Goal: Communication & Community: Participate in discussion

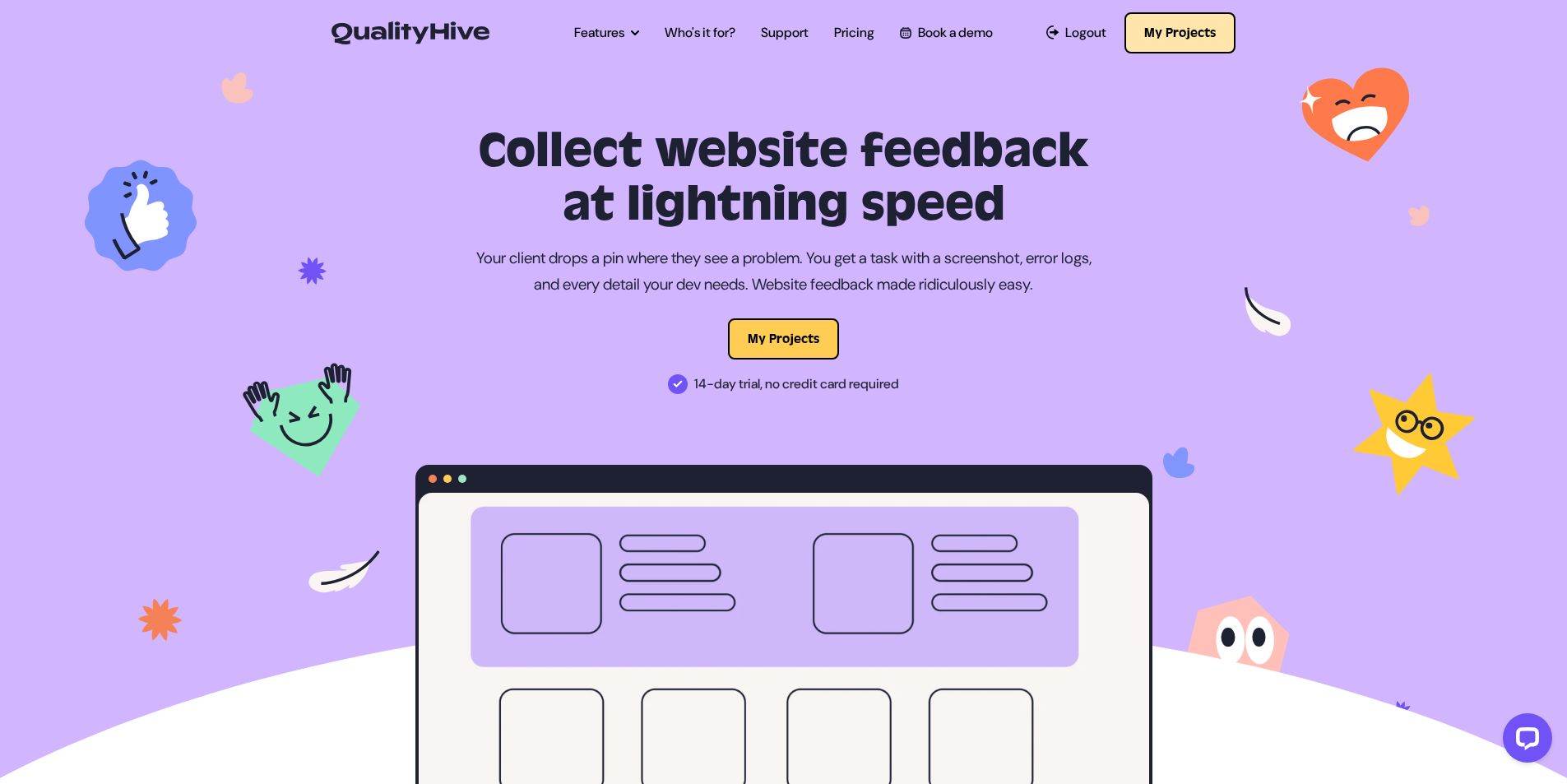
click at [1173, 40] on button "My Projects" at bounding box center [1180, 32] width 111 height 41
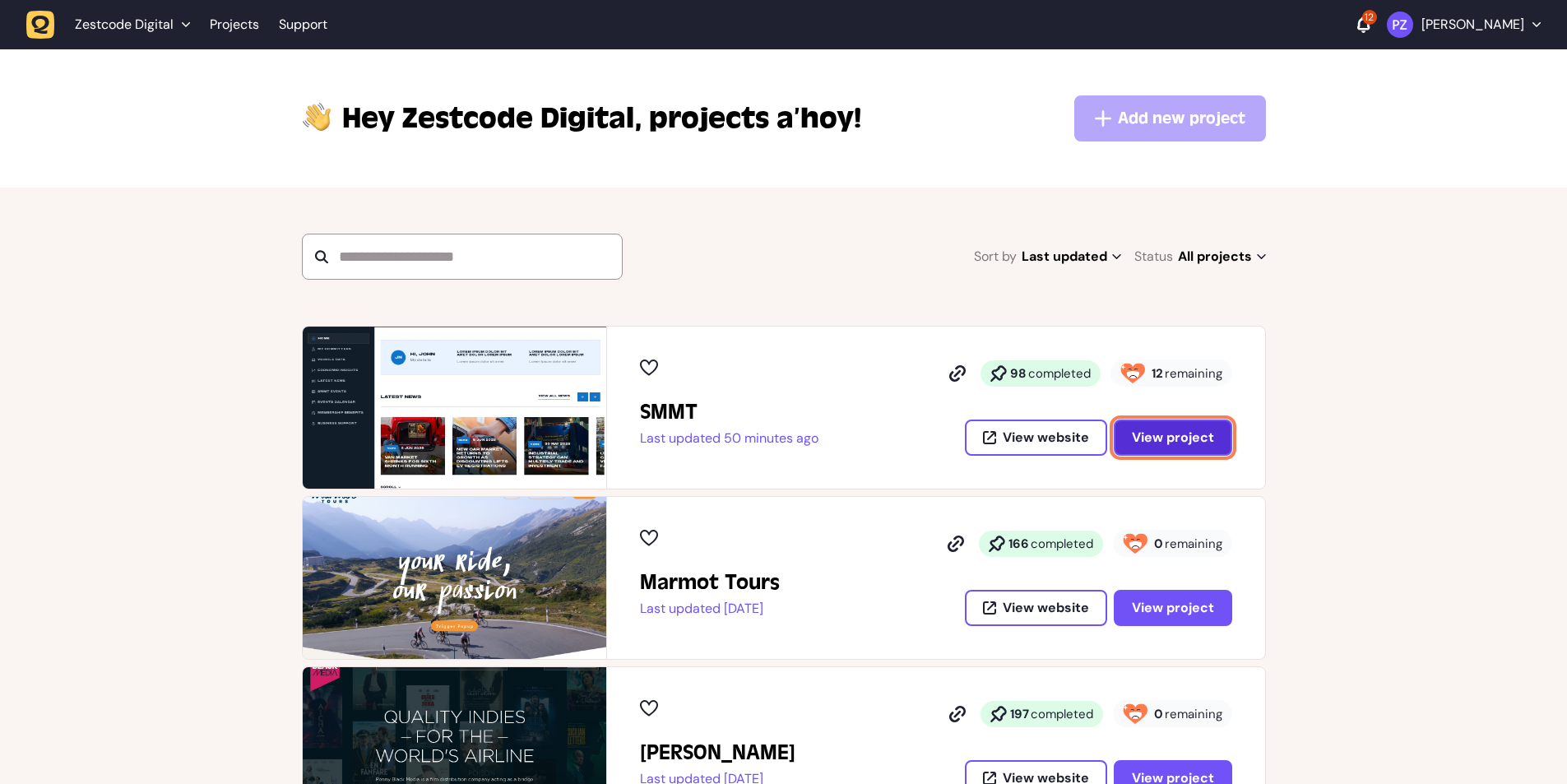
click at [1207, 443] on span "View project" at bounding box center [1172, 438] width 82 height 13
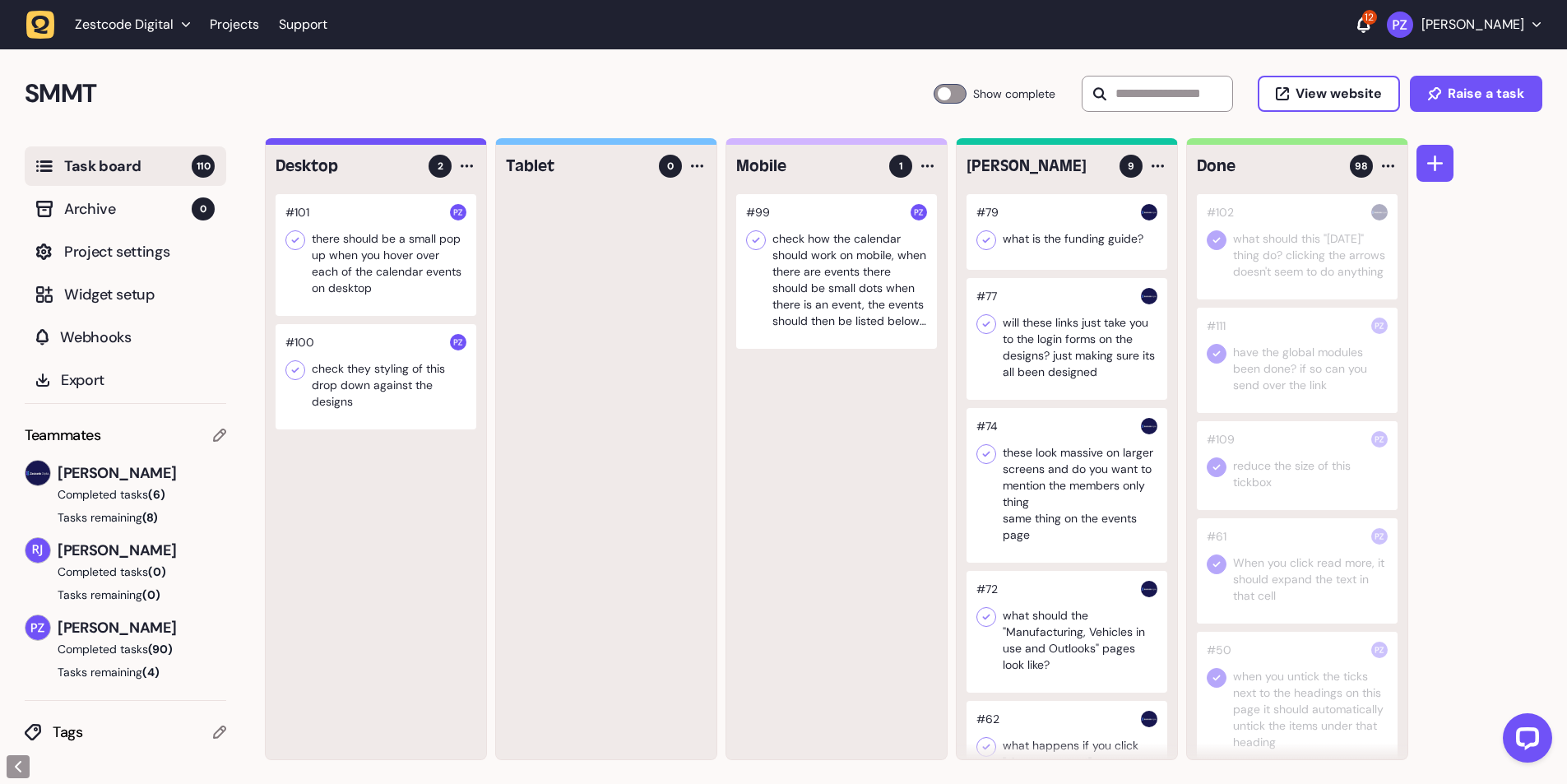
click at [1311, 399] on div at bounding box center [1298, 360] width 201 height 105
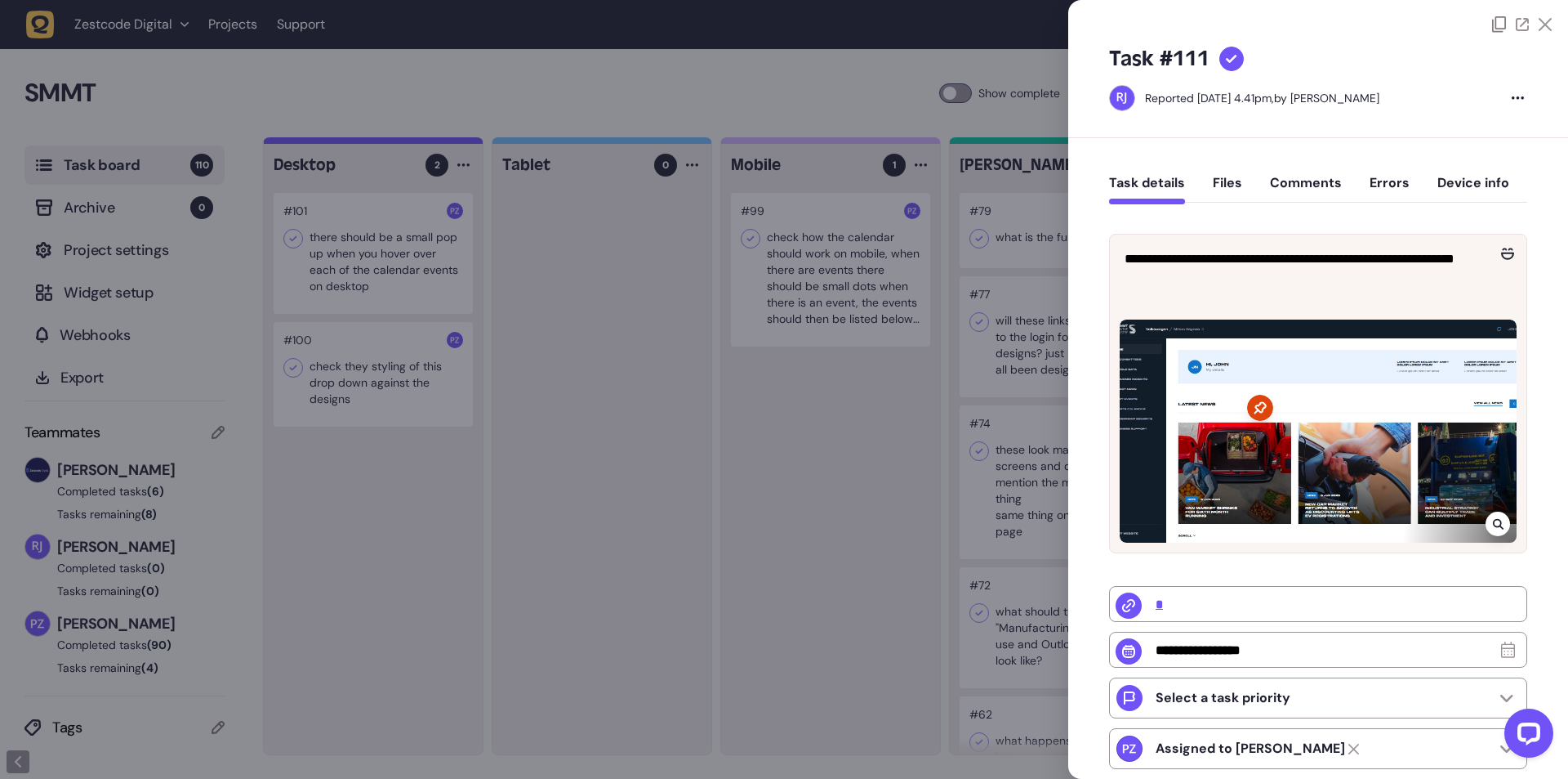
click at [1275, 172] on div "Task details Files Comments Errors Device info" at bounding box center [1317, 187] width 418 height 49
click at [1283, 191] on button "Comments" at bounding box center [1305, 189] width 72 height 29
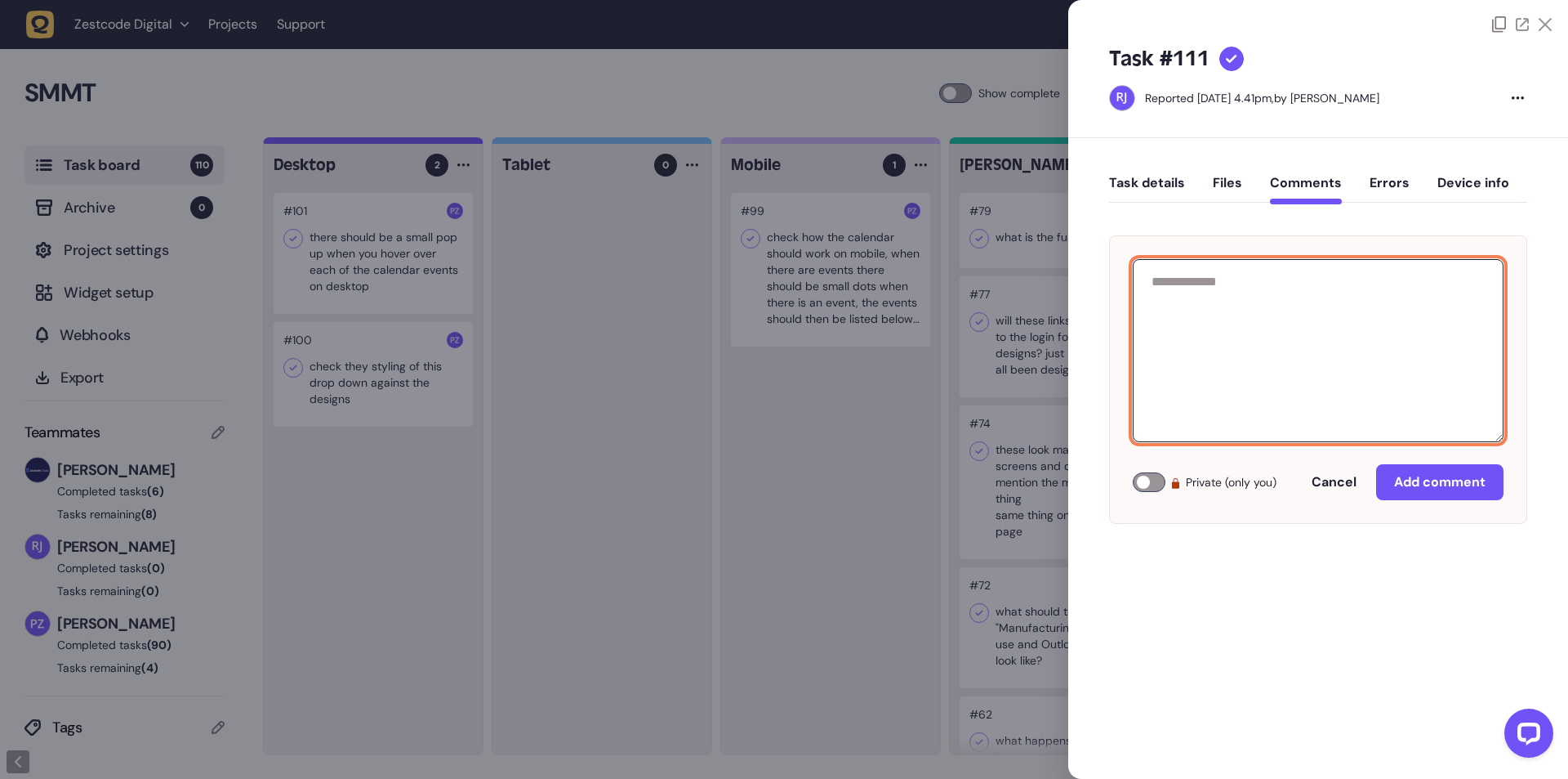
click at [1219, 309] on textarea at bounding box center [1317, 351] width 371 height 183
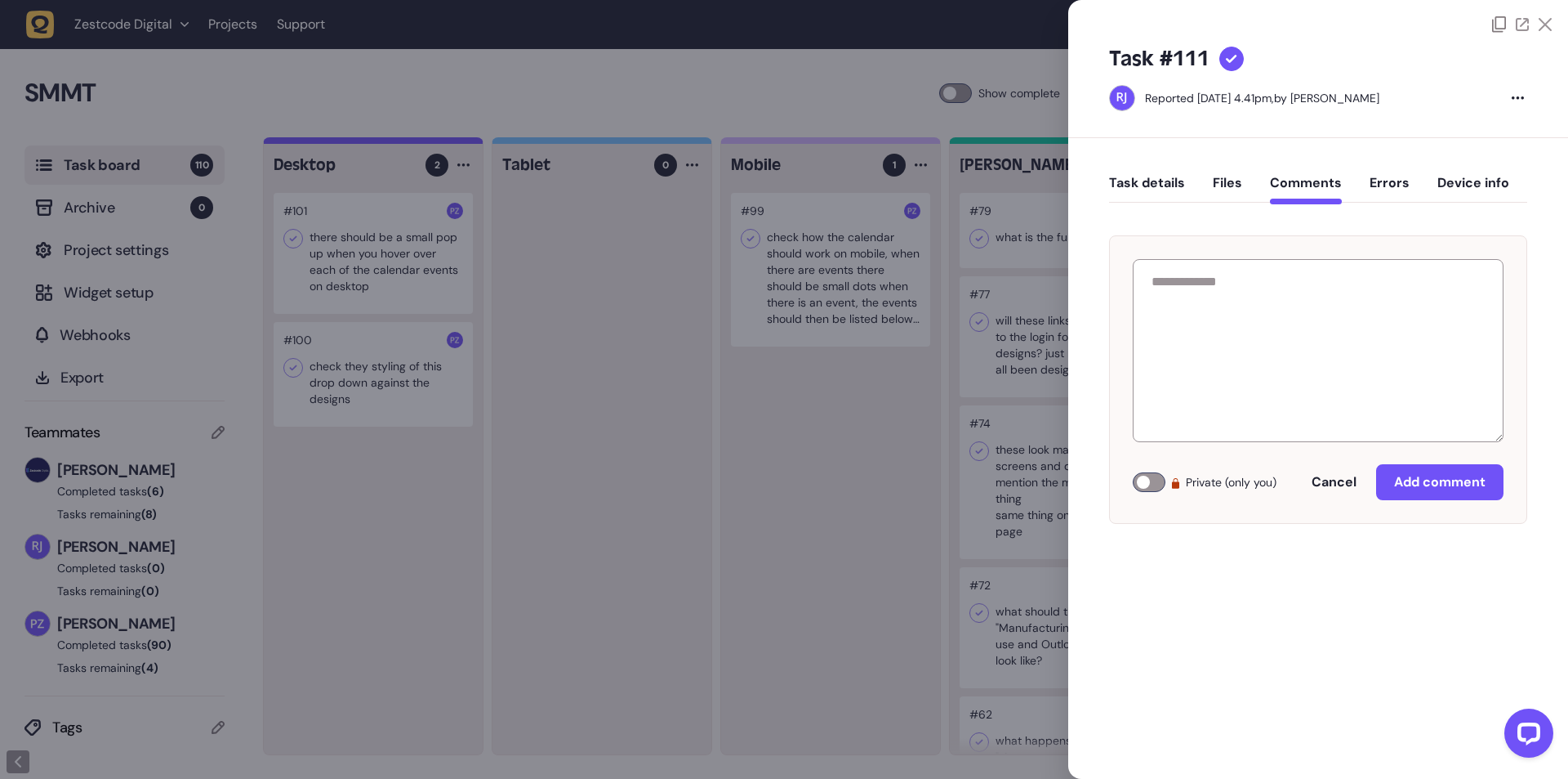
click at [1227, 169] on div "Task details Files Comments Errors Device info" at bounding box center [1317, 187] width 418 height 49
click at [1229, 184] on button "Files" at bounding box center [1227, 189] width 29 height 29
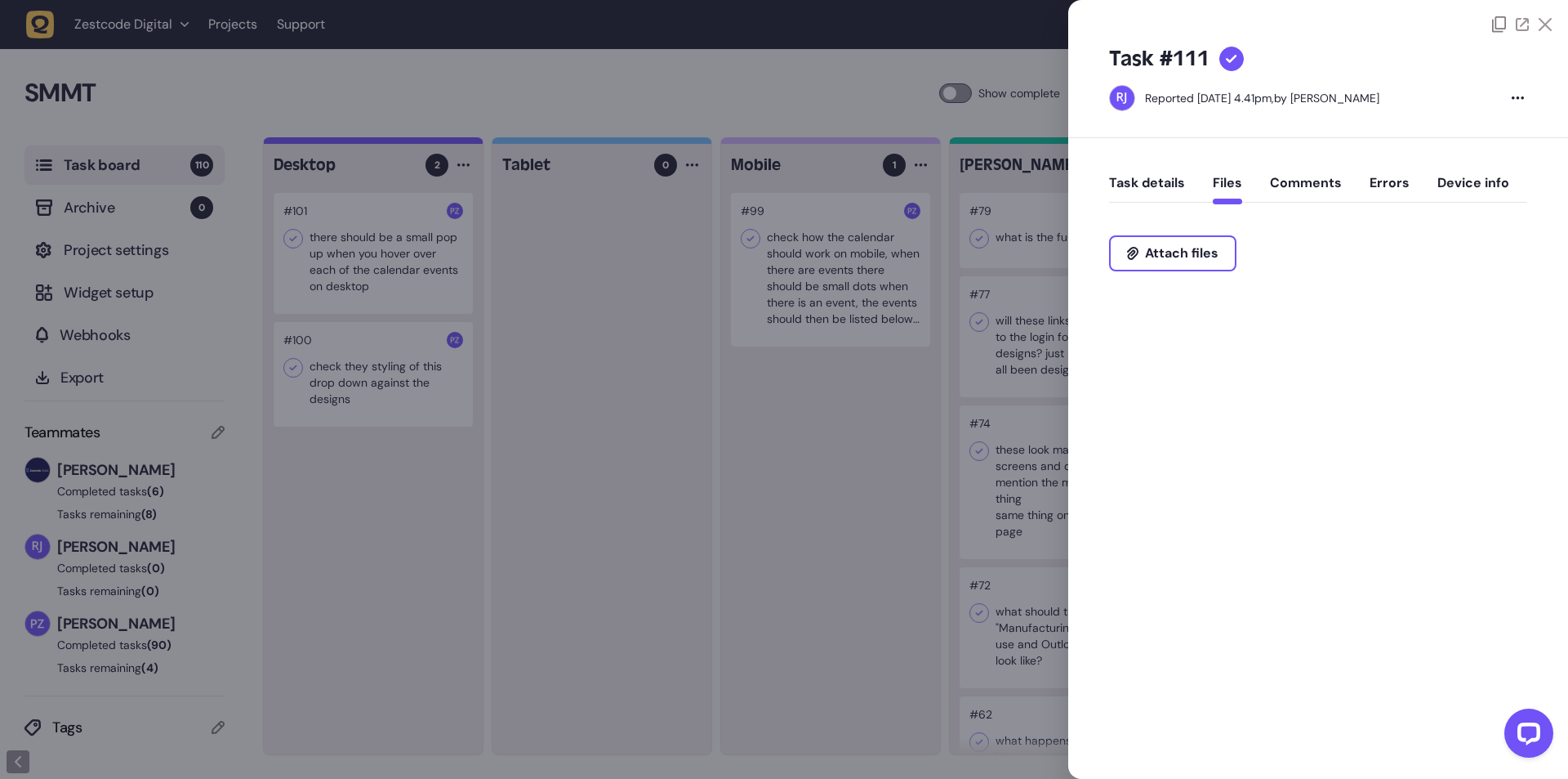
click at [1287, 178] on button "Comments" at bounding box center [1305, 189] width 72 height 29
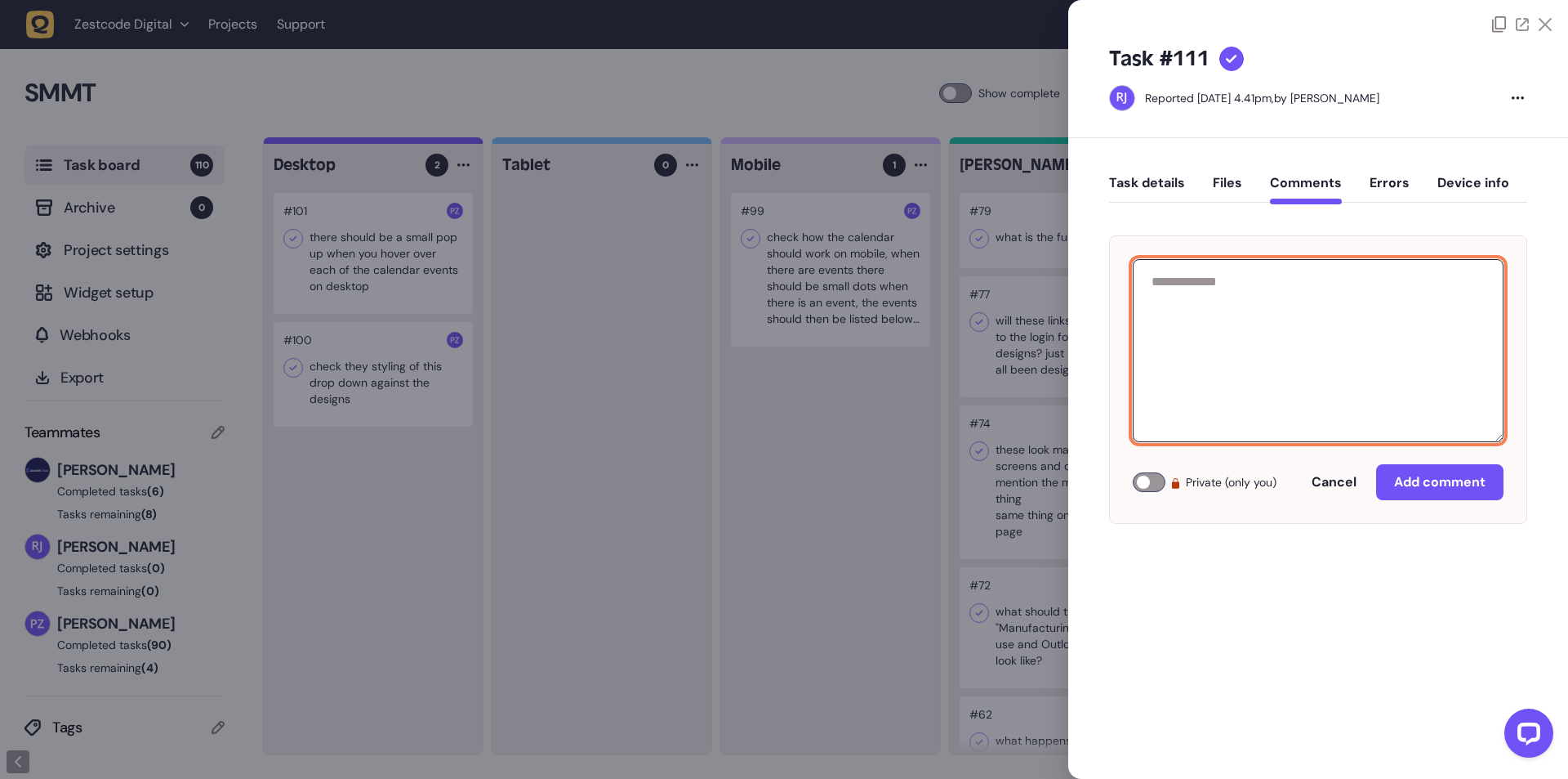
click at [1219, 284] on textarea at bounding box center [1317, 351] width 371 height 183
paste textarea "**********"
type textarea "**********"
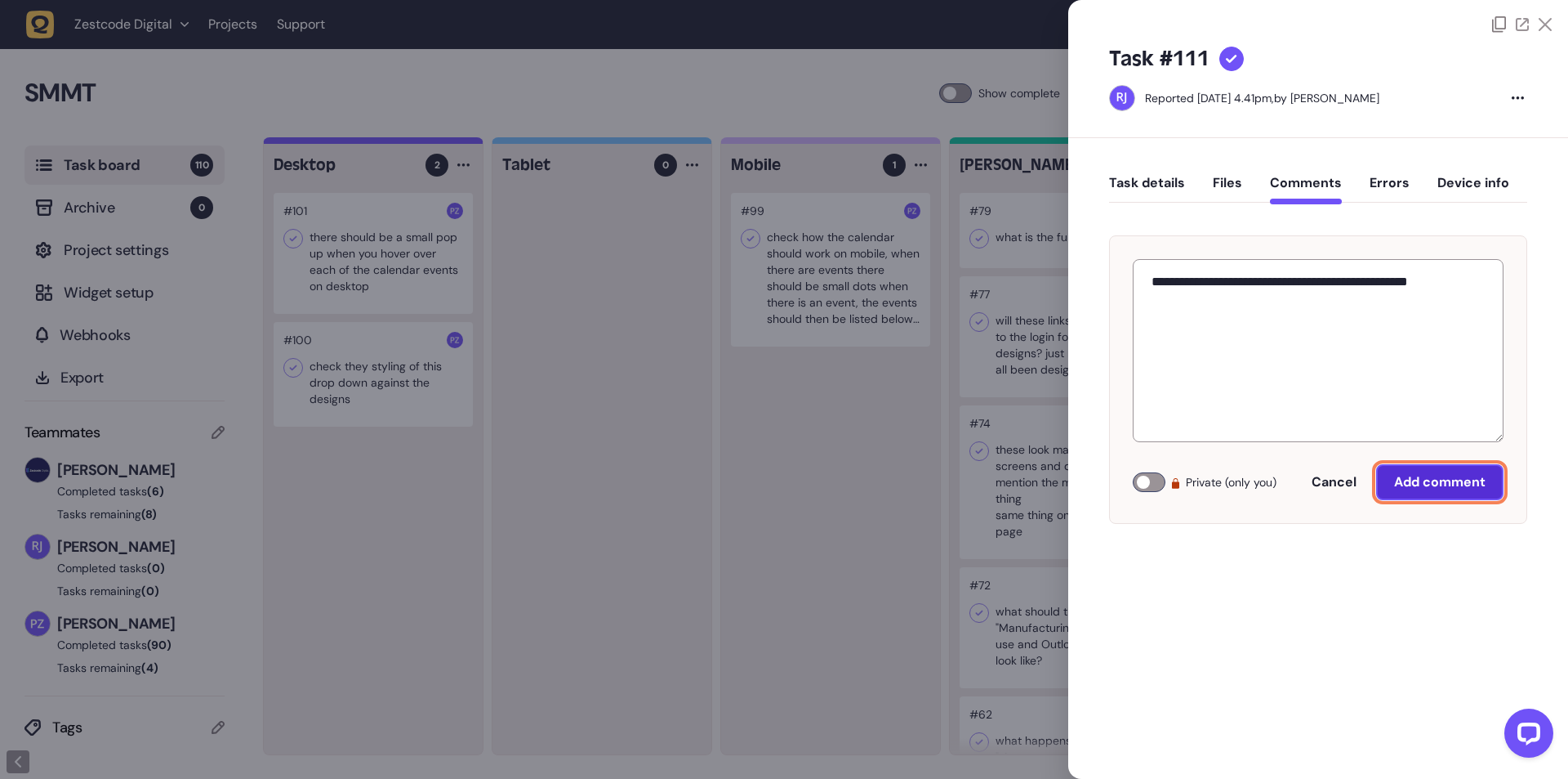
click at [1405, 490] on button "Add comment" at bounding box center [1439, 481] width 127 height 36
